Goal: Task Accomplishment & Management: Check status

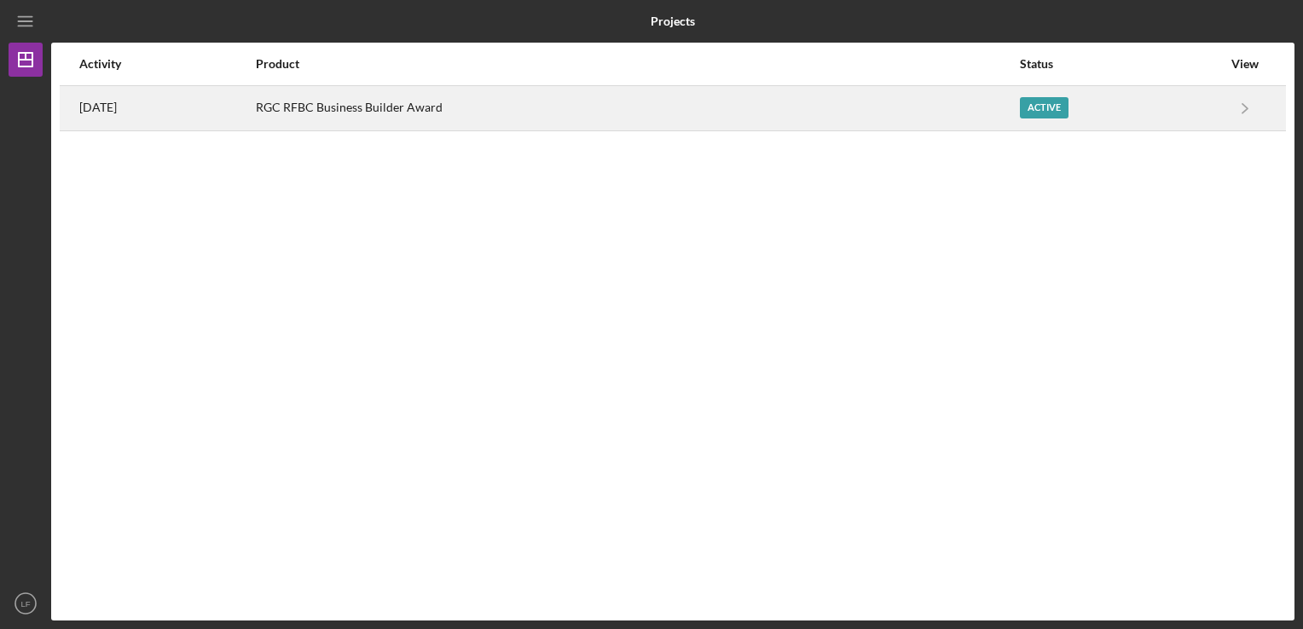
click at [1068, 107] on div "Active" at bounding box center [1044, 107] width 49 height 21
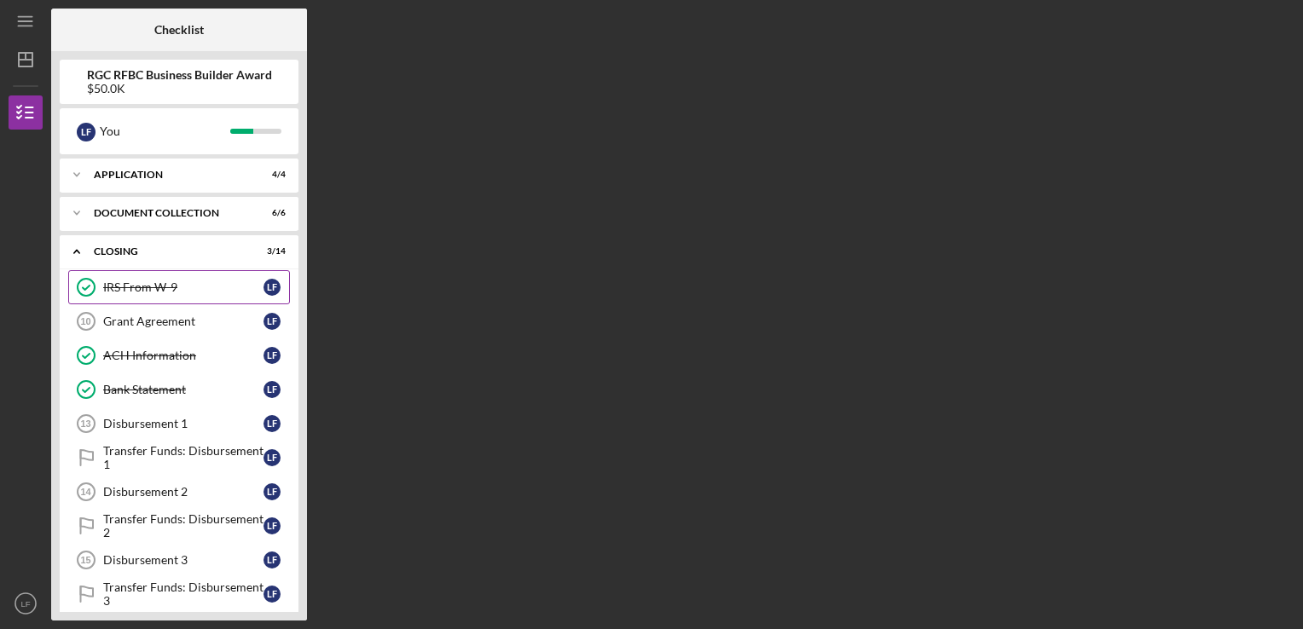
click at [206, 282] on div "IRS From W-9" at bounding box center [183, 288] width 160 height 14
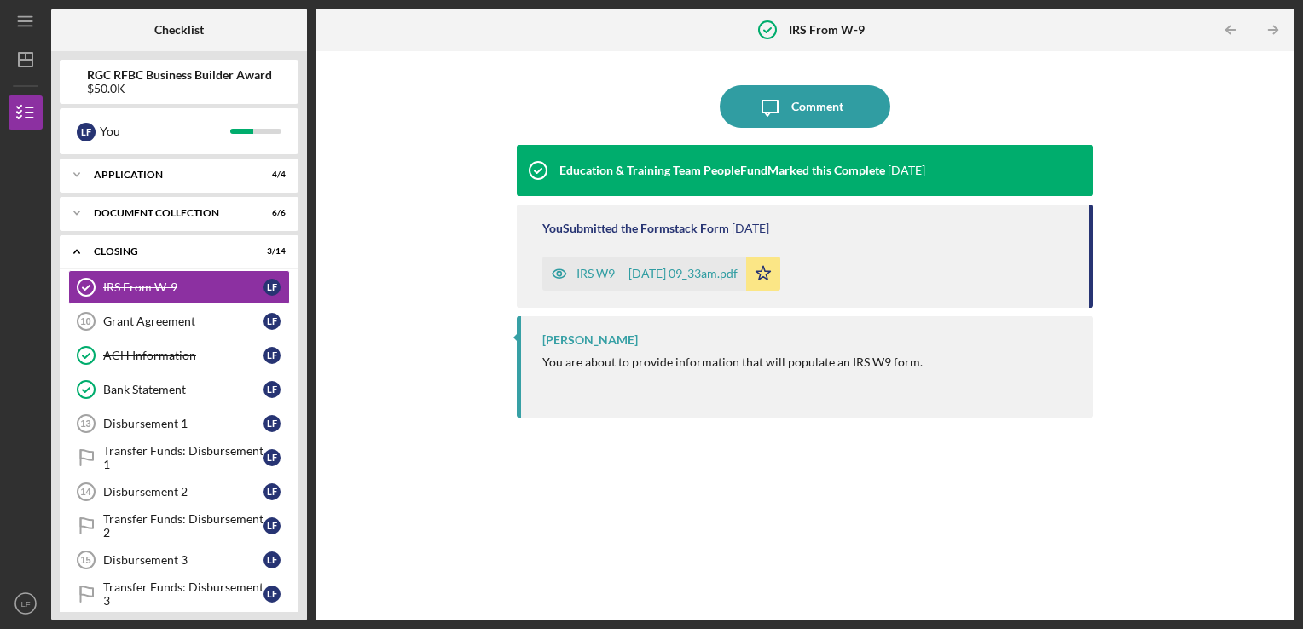
click at [688, 275] on div "IRS W9 -- [DATE] 09_33am.pdf" at bounding box center [656, 274] width 161 height 14
